Goal: Transaction & Acquisition: Obtain resource

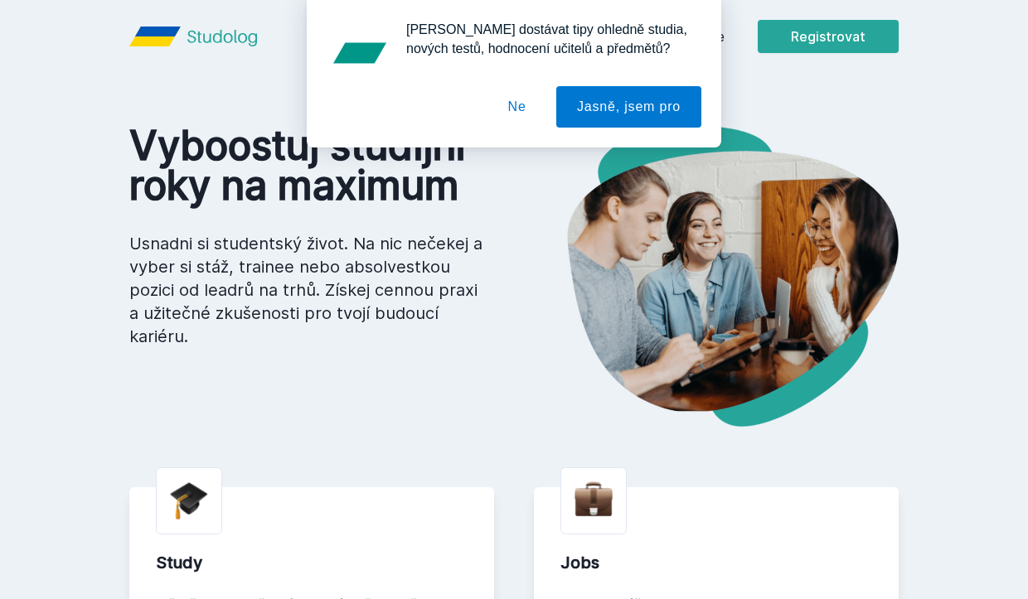
click at [527, 108] on button "Ne" at bounding box center [517, 106] width 60 height 41
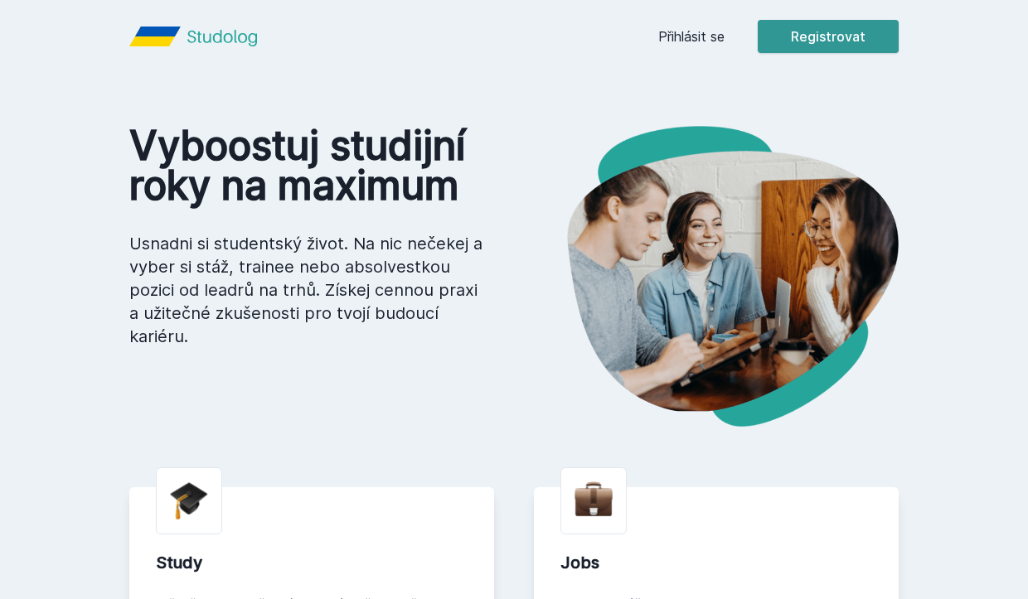
click at [831, 41] on button "Registrovat" at bounding box center [827, 36] width 141 height 33
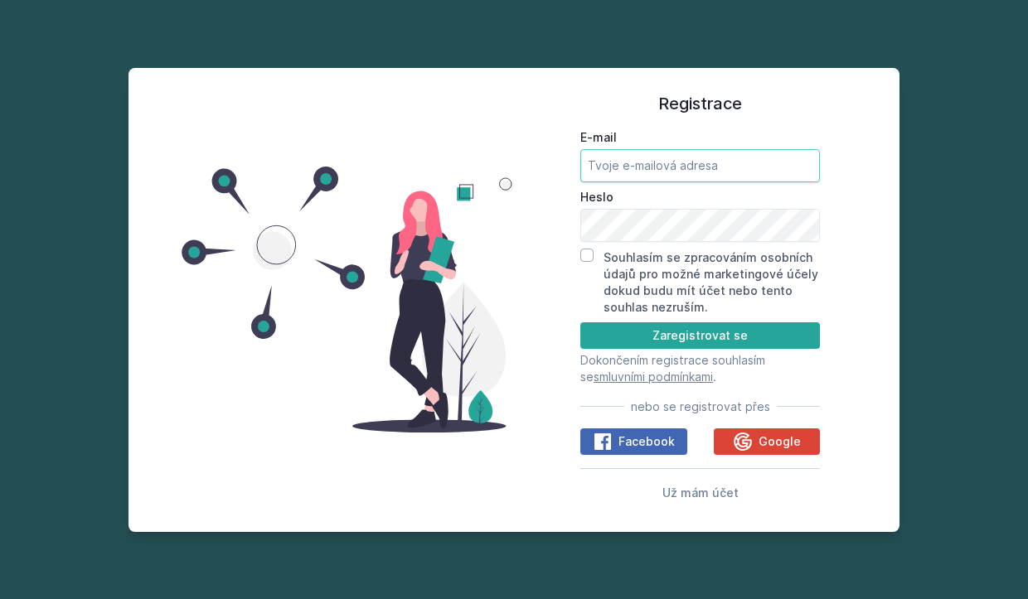
click at [718, 166] on input "E-mail" at bounding box center [699, 165] width 239 height 33
click at [778, 433] on span "Google" at bounding box center [779, 441] width 42 height 17
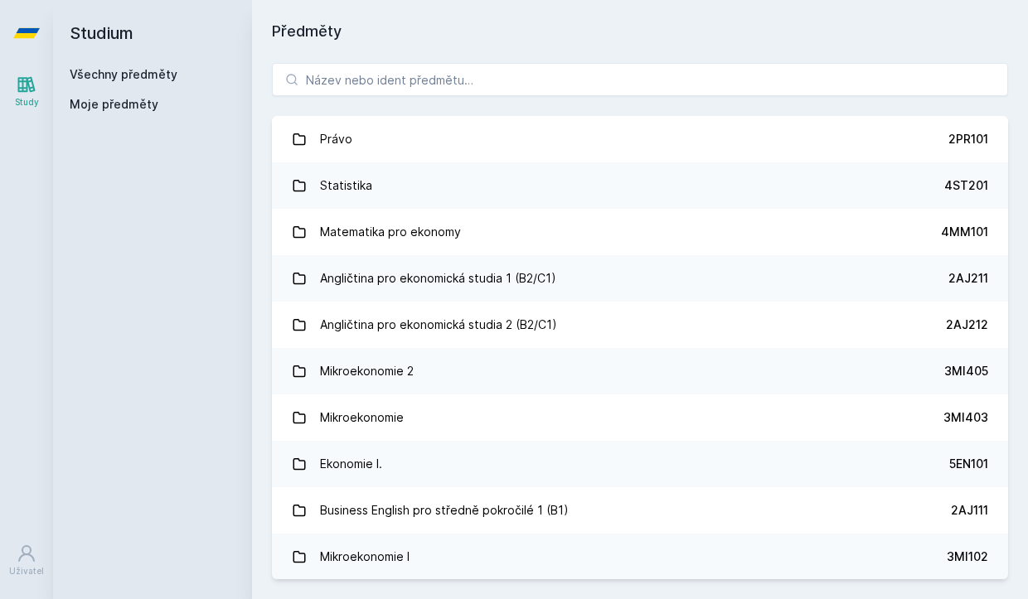
click at [133, 109] on span "Moje předměty" at bounding box center [114, 104] width 89 height 17
click at [106, 105] on span "Moje předměty" at bounding box center [114, 104] width 89 height 17
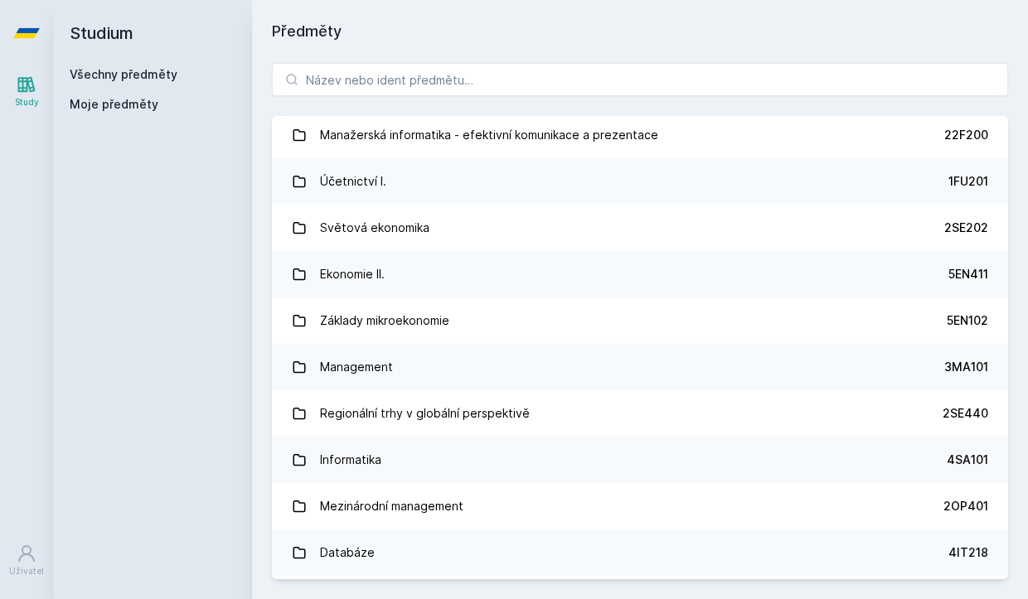
scroll to position [577, 0]
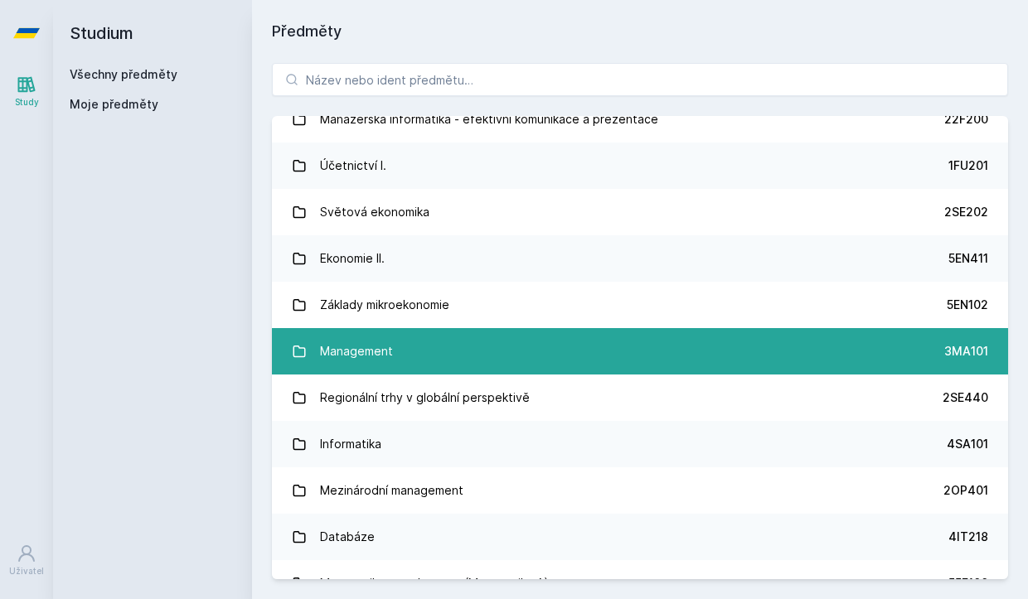
click at [414, 354] on link "Management 3MA101" at bounding box center [640, 351] width 736 height 46
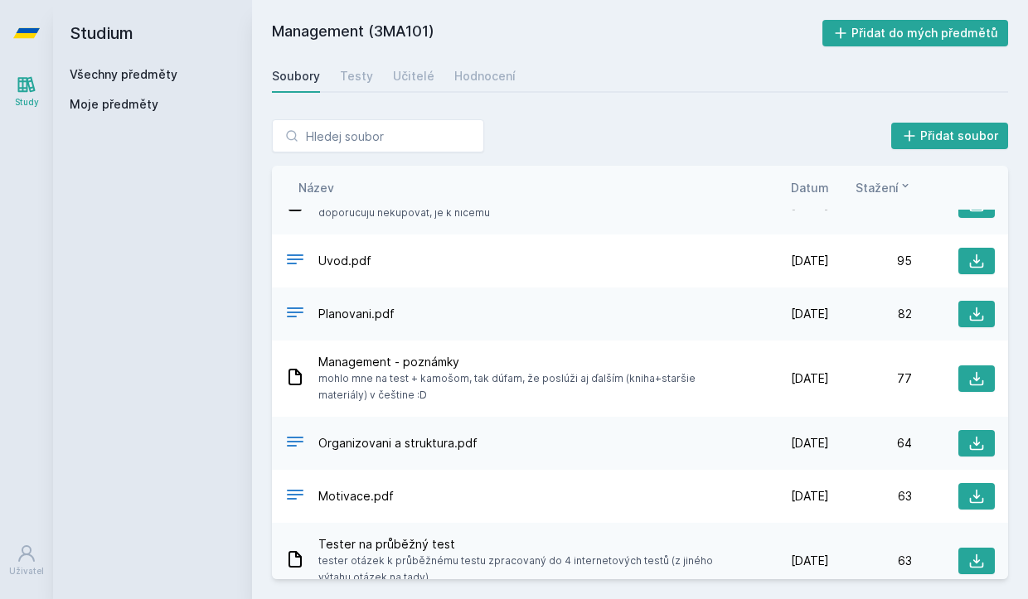
scroll to position [534, 0]
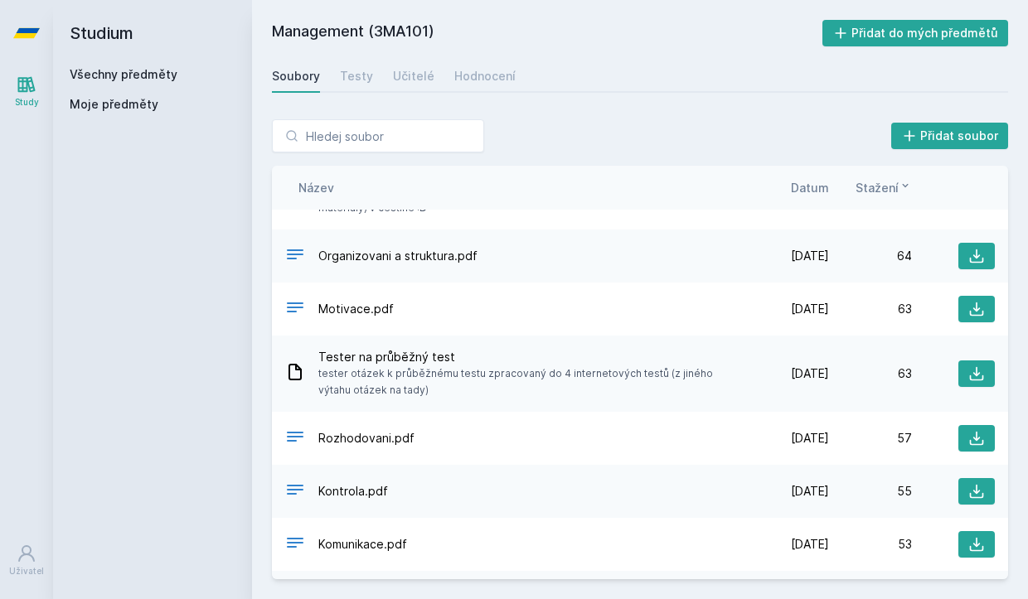
click at [352, 494] on span "Kontrola.pdf" at bounding box center [353, 491] width 70 height 17
click at [548, 498] on div "Kontrola.pdf" at bounding box center [515, 492] width 461 height 24
click at [299, 489] on icon at bounding box center [295, 490] width 17 height 10
click at [328, 489] on span "Kontrola.pdf" at bounding box center [353, 491] width 70 height 17
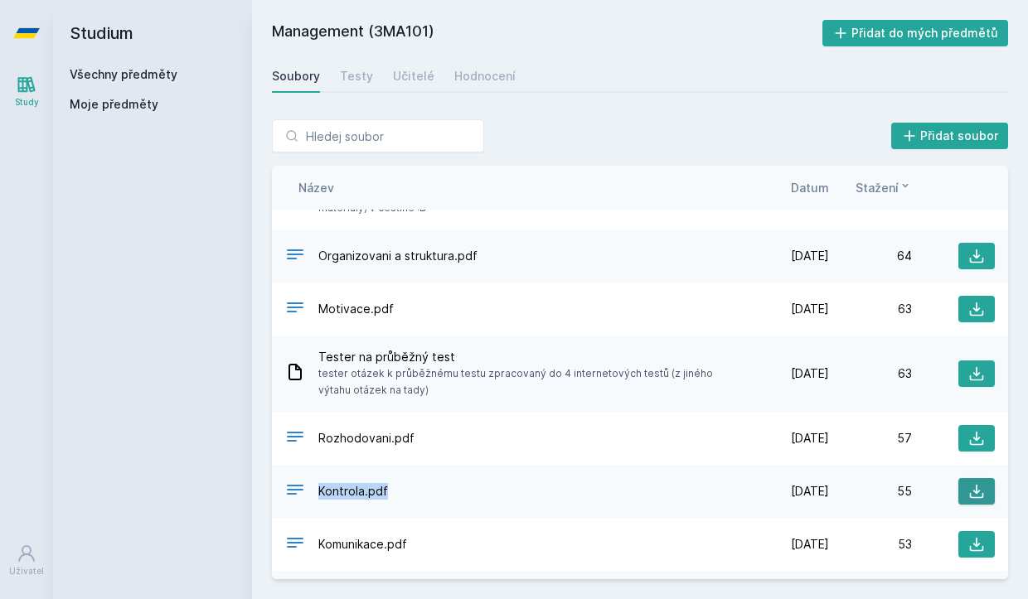
click at [981, 496] on icon at bounding box center [976, 491] width 17 height 17
click at [971, 372] on icon at bounding box center [976, 373] width 17 height 17
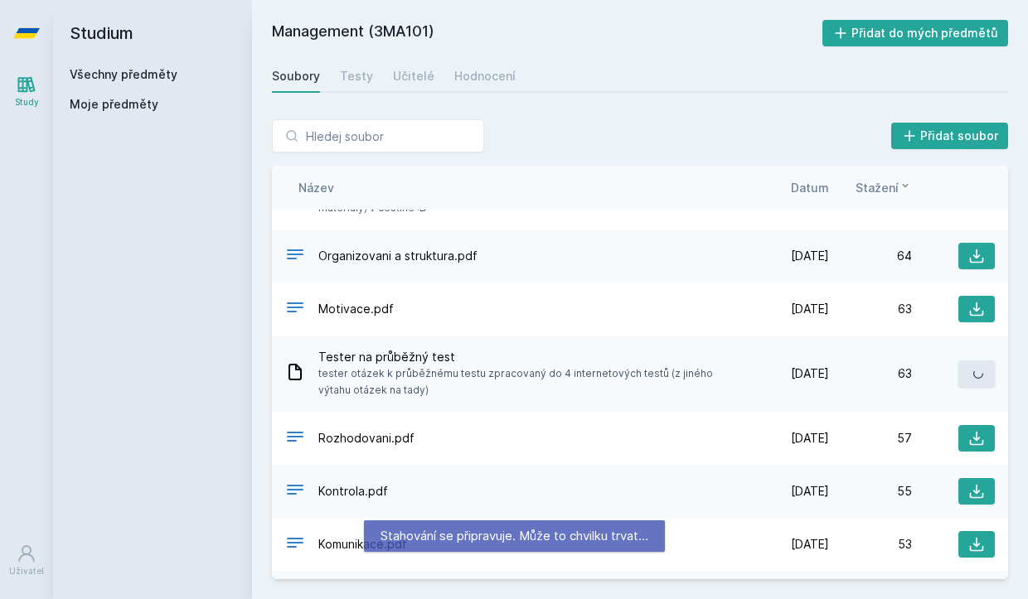
click at [971, 372] on icon at bounding box center [976, 373] width 17 height 17
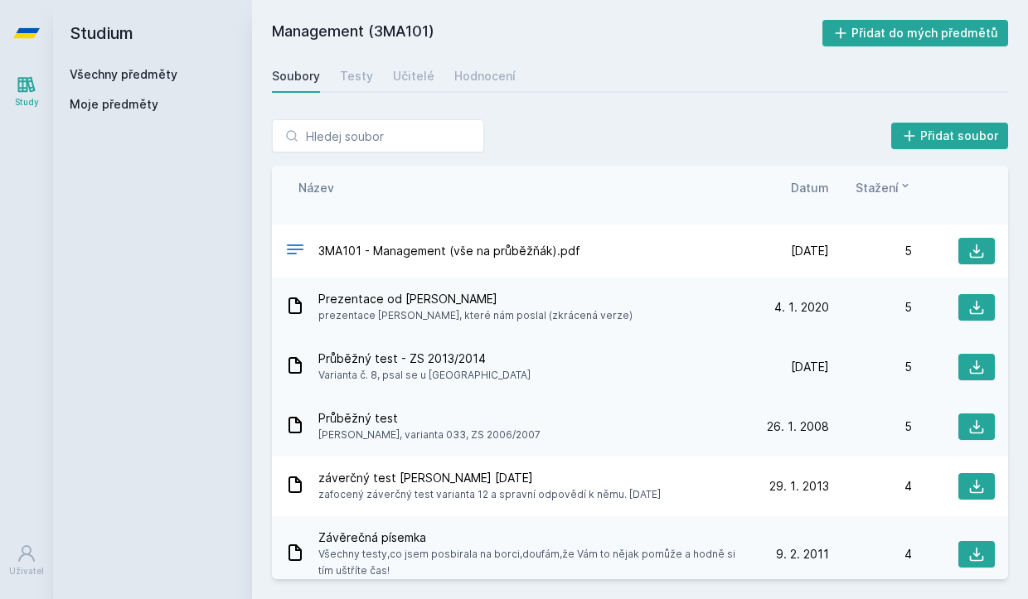
scroll to position [2339, 0]
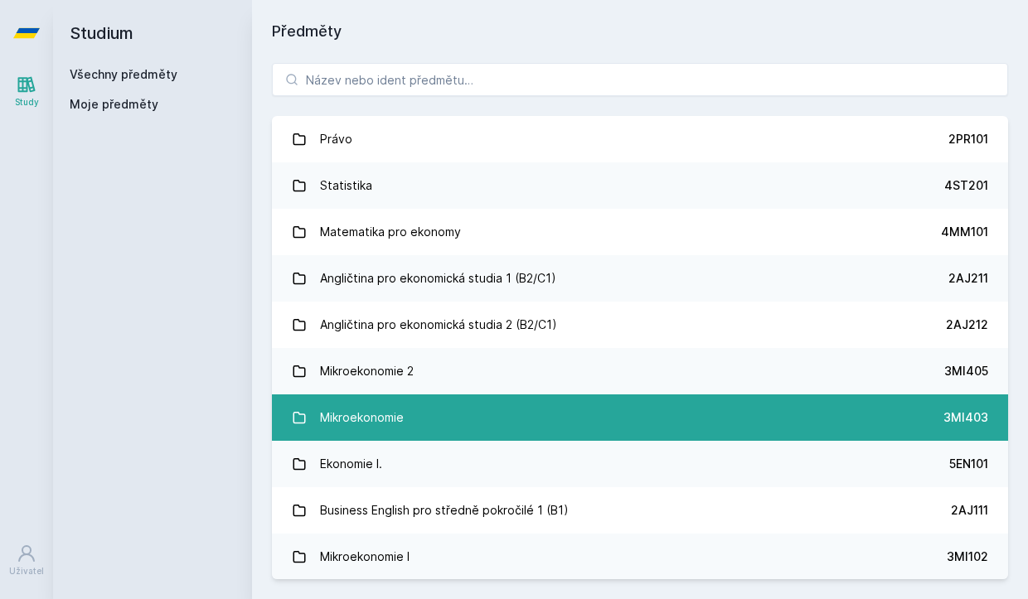
click at [416, 423] on link "Mikroekonomie 3MI403" at bounding box center [640, 417] width 736 height 46
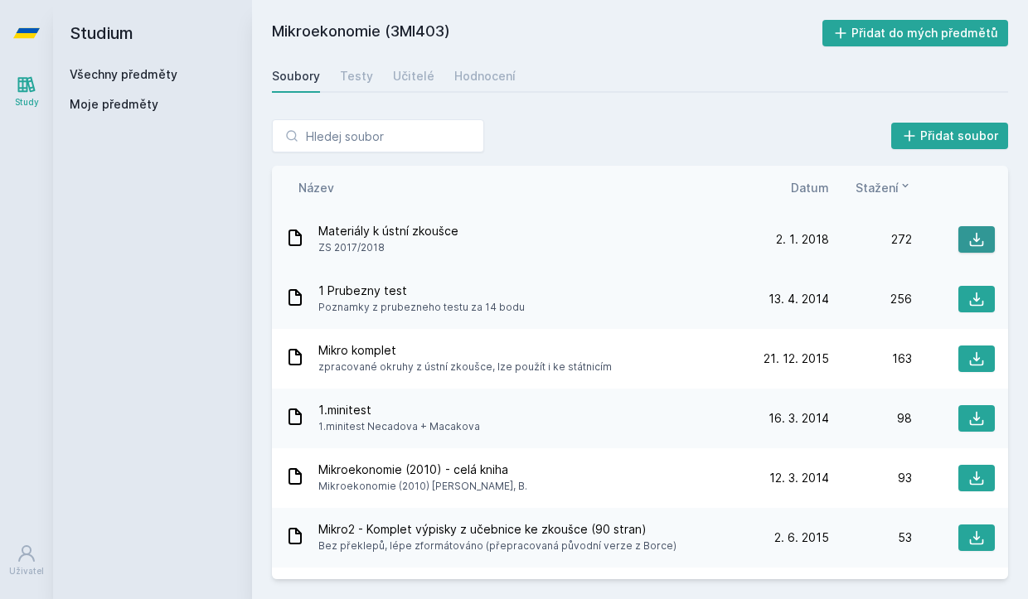
click at [969, 234] on icon at bounding box center [976, 239] width 17 height 17
click at [650, 131] on div "Přidat soubor" at bounding box center [640, 135] width 736 height 33
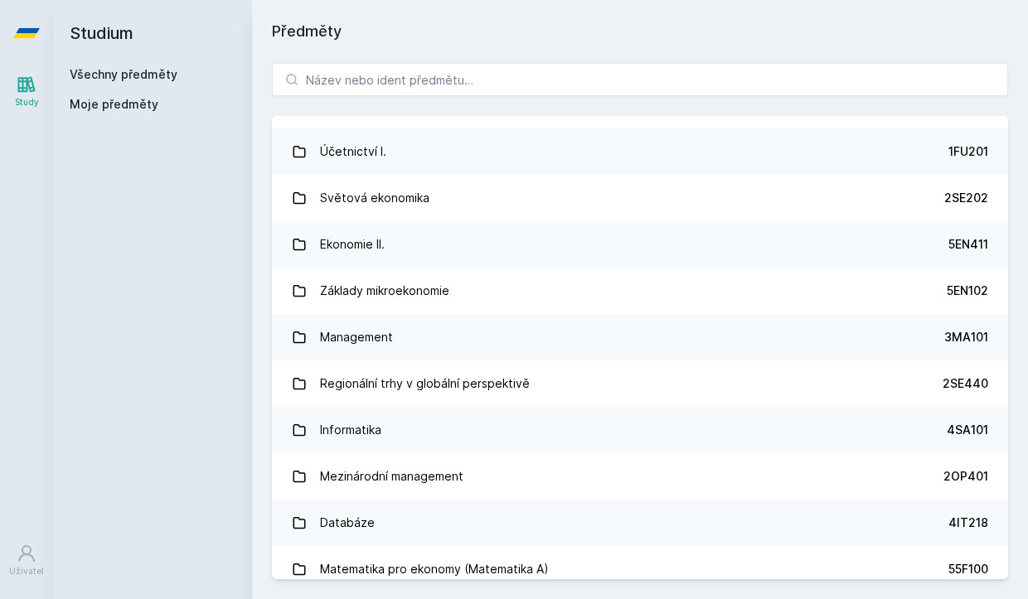
scroll to position [598, 0]
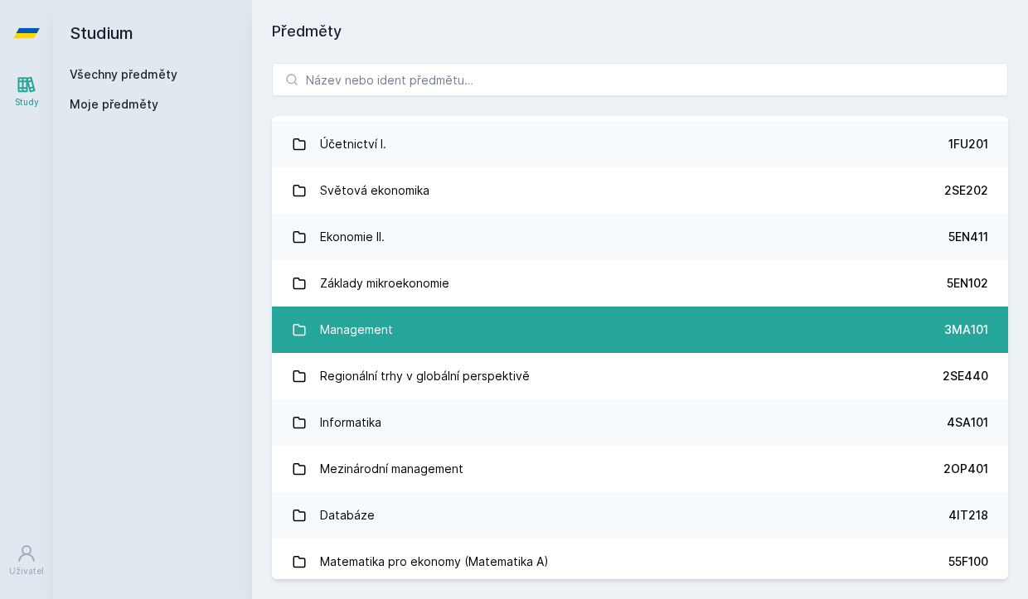
click at [375, 328] on div "Management" at bounding box center [356, 329] width 73 height 33
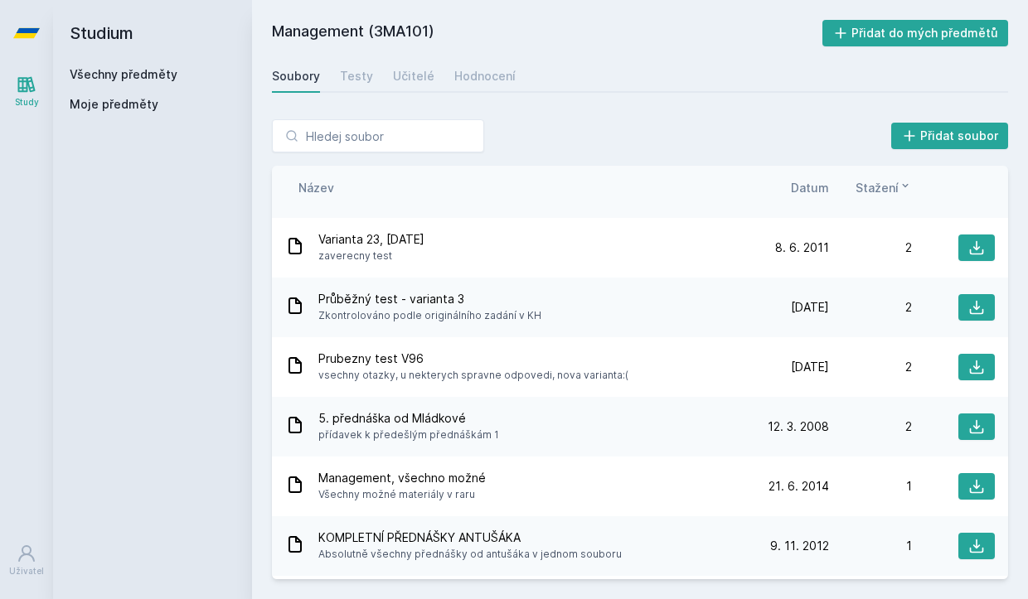
scroll to position [3612, 0]
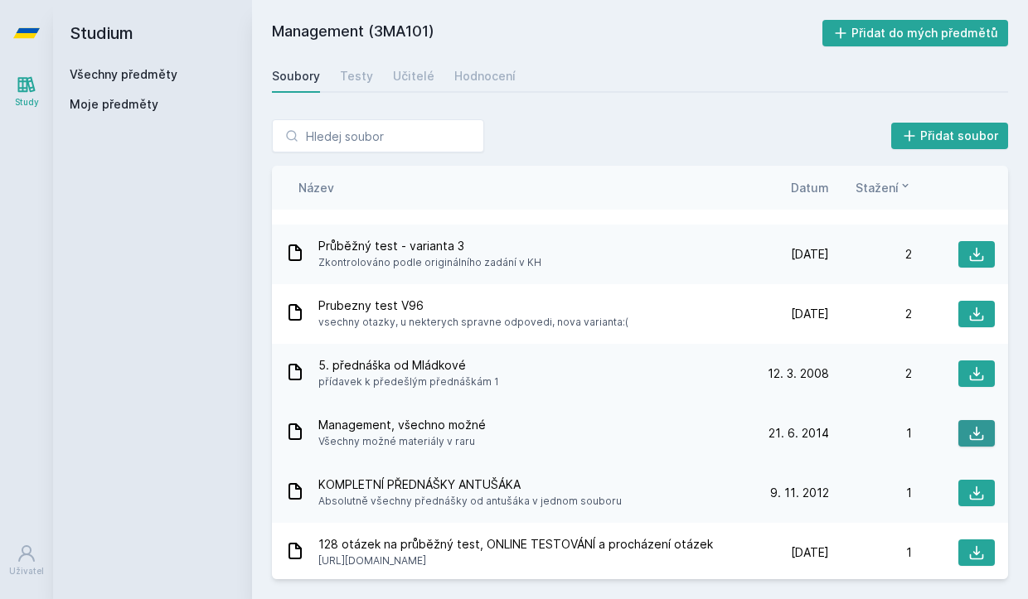
click at [975, 426] on button at bounding box center [976, 433] width 36 height 27
click at [580, 60] on div "Soubory Testy Učitelé Hodnocení" at bounding box center [640, 76] width 736 height 33
